Goal: Information Seeking & Learning: Learn about a topic

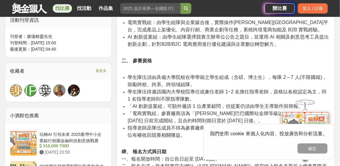
scroll to position [403, 0]
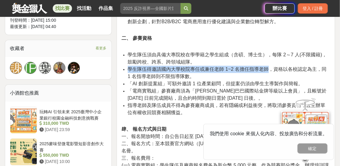
drag, startPoint x: 247, startPoint y: 47, endPoint x: 267, endPoint y: 55, distance: 21.4
click at [267, 55] on ul "學生隊伍須由具備大專院校在學學籍之學生組成（含碩、博士生），每隊 2～7 人(不限國籍)，鼓勵跨校、跨系、跨領域組隊。 學生隊伍得邀請國內大學校院專任或兼任老…" at bounding box center [226, 86] width 208 height 71
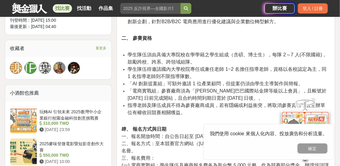
click at [211, 88] on span "「電商實戰組」參賽廠商須為「[PERSON_NAME]巴巴國際站金牌等級以上會員」，且帳號於 [DATE] 日前完成開站，且合約時間到期日需於 [DATE] …" at bounding box center [227, 94] width 199 height 12
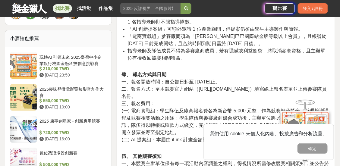
scroll to position [463, 0]
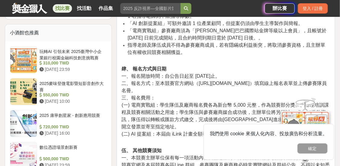
drag, startPoint x: 169, startPoint y: 59, endPoint x: 243, endPoint y: 59, distance: 73.6
click at [220, 74] on span "一、報名開放時間：自公告日起至 [DATE]止。" at bounding box center [171, 76] width 99 height 5
click at [260, 76] on p "肆、 報名方式與日期 一、報名開放時間：自公告日起至 [DATE]止。 二、報名方式：至本競賽官方網站（[URL][DOMAIN_NAME]）填寫線上報名表單…" at bounding box center [226, 104] width 208 height 79
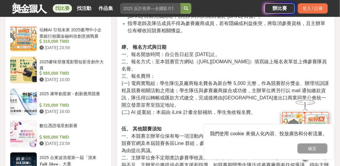
scroll to position [493, 0]
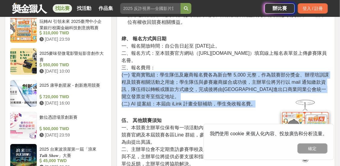
drag, startPoint x: 253, startPoint y: 85, endPoint x: 144, endPoint y: 83, distance: 108.6
click at [144, 83] on p "肆、 報名方式與日期 一、報名開放時間：自公告日起至 [DATE]止。 二、報名方式：至本競賽官方網站（[URL][DOMAIN_NAME]）填寫線上報名表單…" at bounding box center [226, 74] width 208 height 79
click at [216, 78] on p "肆、 報名方式與日期 一、報名開放時間：自公告日起至 [DATE]止。 二、報名方式：至本競賽官方網站（[URL][DOMAIN_NAME]）填寫線上報名表單…" at bounding box center [226, 74] width 208 height 79
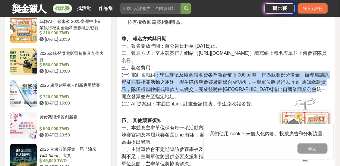
drag, startPoint x: 157, startPoint y: 58, endPoint x: 171, endPoint y: 83, distance: 28.2
click at [171, 83] on p "肆、 報名方式與日期 一、報名開放時間：自公告日起至 [DATE]止。 二、報名方式：至本競賽官方網站（[URL][DOMAIN_NAME]）填寫線上報名表單…" at bounding box center [226, 74] width 208 height 79
click at [245, 81] on p "肆、 報名方式與日期 一、報名開放時間：自公告日起至 [DATE]止。 二、報名方式：至本競賽官方網站（[URL][DOMAIN_NAME]）填寫線上報名表單…" at bounding box center [226, 74] width 208 height 79
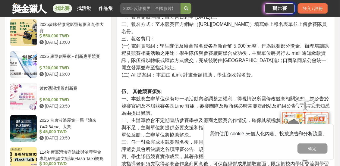
scroll to position [523, 0]
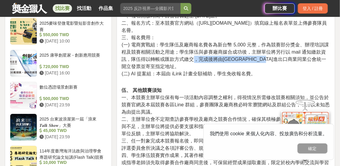
drag, startPoint x: 195, startPoint y: 43, endPoint x: 290, endPoint y: 43, distance: 95.0
click at [290, 43] on span "(一) 電商實戰組：學生隊伍及廠商報名費各為新台幣 5,000 元整，作為競賽部分獎金、辦理培訓課程及競賽相關活動之用途；學生隊伍與參賽廠商媒合成功後，主辦單…" at bounding box center [226, 55] width 208 height 27
click at [234, 51] on p "肆、 報名方式與日期 一、報名開放時間：自公告日起至 [DATE]止。 二、報名方式：至本競賽官方網站（[URL][DOMAIN_NAME]）填寫線上報名表單…" at bounding box center [226, 44] width 208 height 79
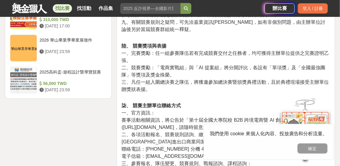
scroll to position [795, 0]
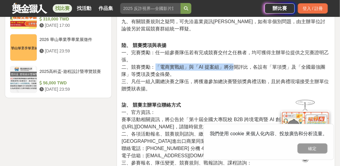
drag, startPoint x: 154, startPoint y: 53, endPoint x: 230, endPoint y: 52, distance: 76.6
click at [230, 65] on span "二、競賽獎勵：「電商實戰組」與「AI 提案組」將分開評比，各設有「單項獎」及「全國最強團隊」等獎項及獎金殊榮。" at bounding box center [224, 71] width 204 height 12
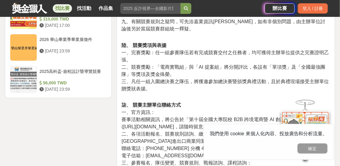
click at [208, 71] on p "陸、 競賽獎項與表揚 一、完賽獎勵：任一組參賽隊伍若有完成競賽交付之任務者，均可獲得主辦單位提供之完賽證明乙張。 二、競賽獎勵：「電商實戰組」與「AI 提案組…" at bounding box center [226, 70] width 208 height 57
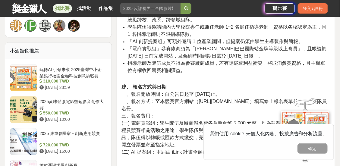
scroll to position [463, 0]
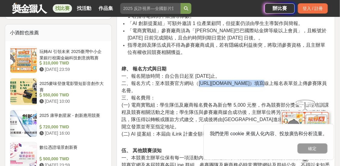
drag, startPoint x: 199, startPoint y: 68, endPoint x: 249, endPoint y: 68, distance: 49.2
click at [249, 81] on span "二、報名方式：至本競賽官方網站（[URL][DOMAIN_NAME]）填寫線上報名表單並上傳參賽隊員名冊。" at bounding box center [224, 87] width 205 height 12
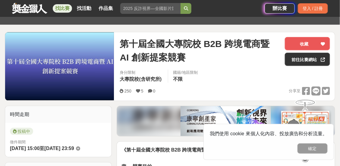
scroll to position [60, 0]
click at [261, 56] on span "第十屆全國大專院校 B2B 跨境電商暨 AI 創新提案競賽" at bounding box center [200, 50] width 160 height 27
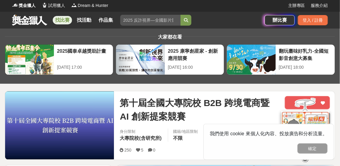
scroll to position [0, 0]
